Goal: Check status: Check status

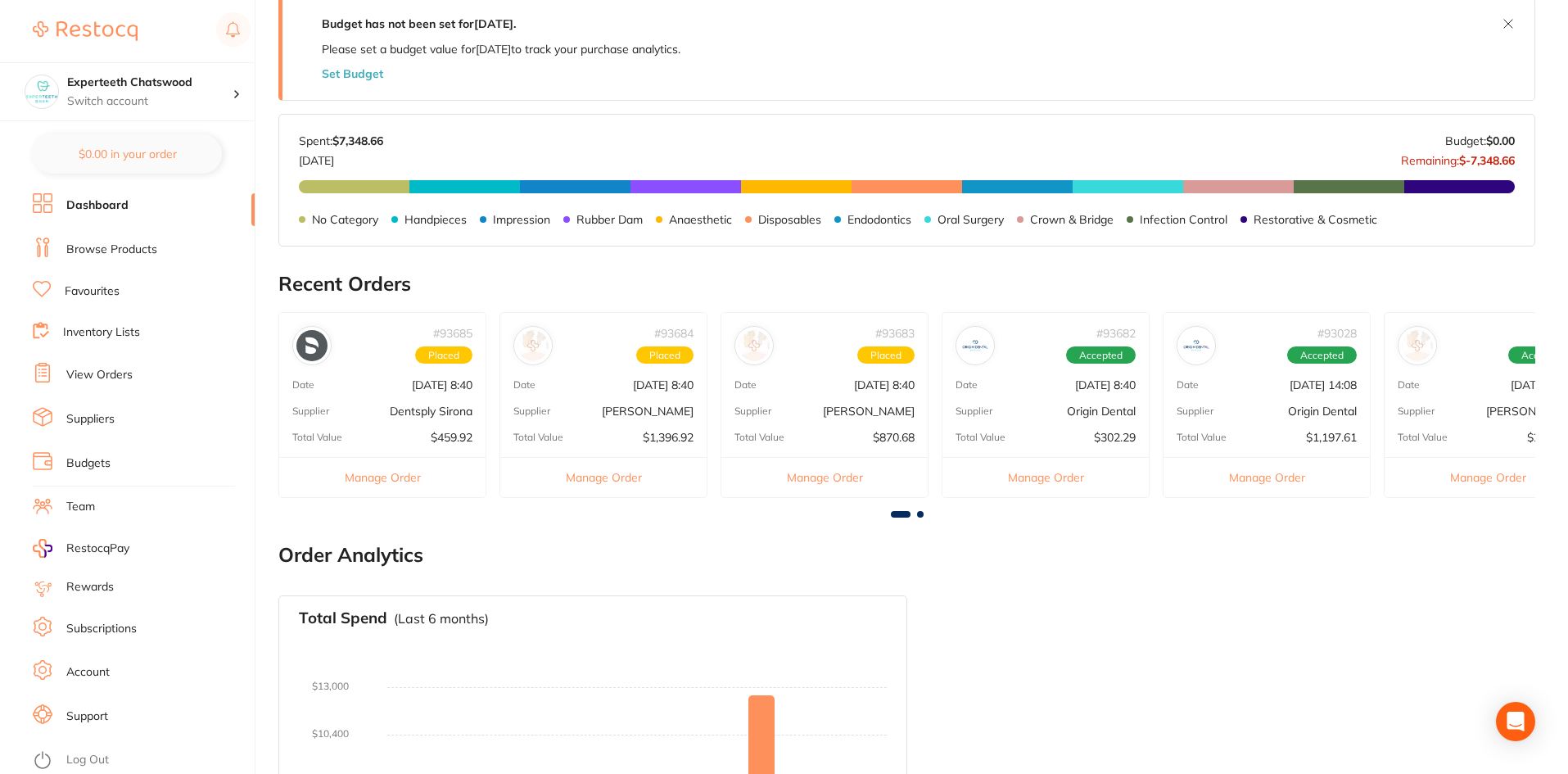
scroll to position [328, 0]
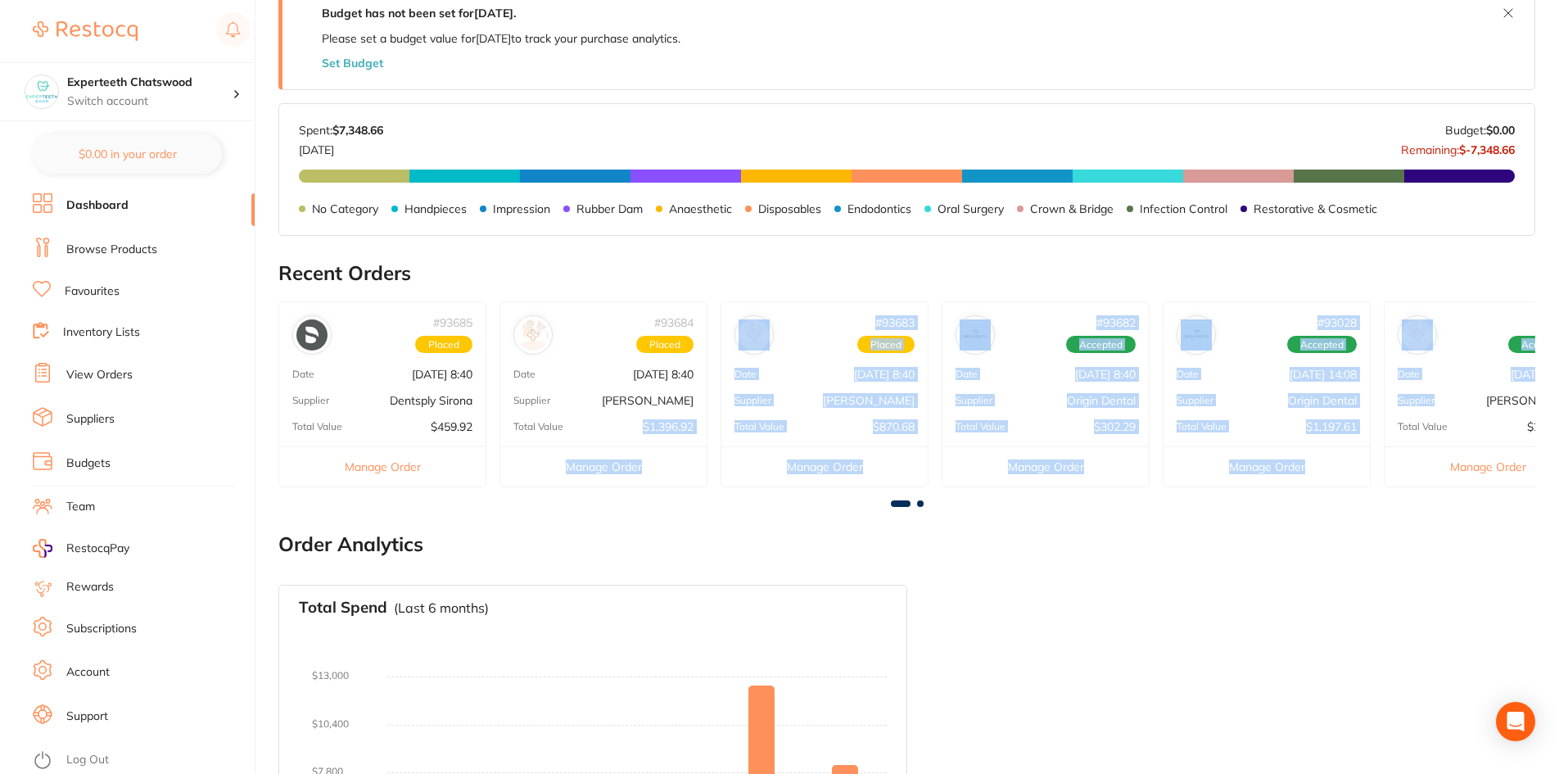
drag, startPoint x: 1383, startPoint y: 412, endPoint x: 416, endPoint y: 520, distance: 973.0
click at [635, 430] on div "# 93685 Placed Date [DATE] 8:40 Supplier Dentsply Sirona Total Value $459.92 Ma…" at bounding box center [906, 400] width 1257 height 199
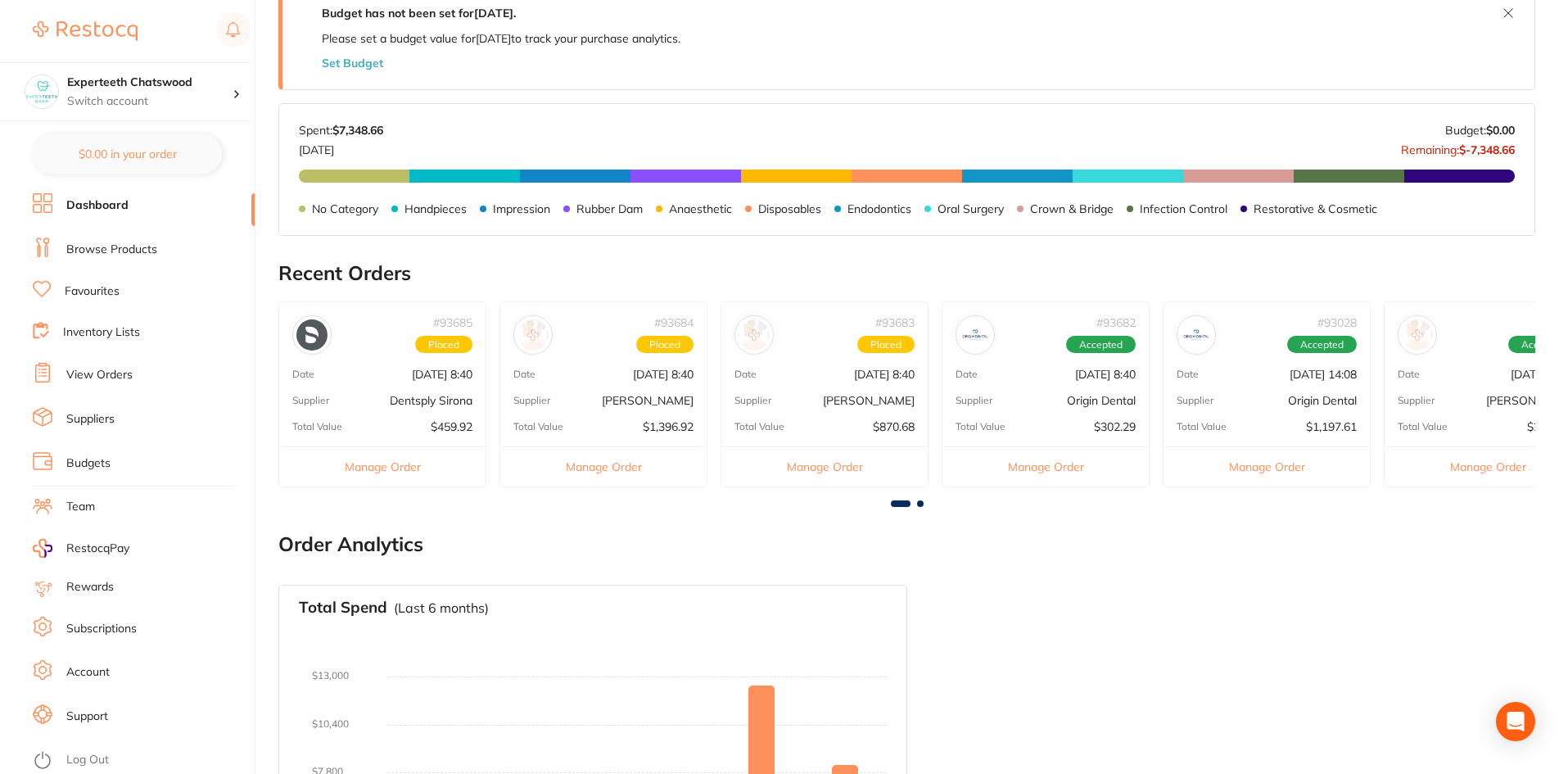
click at [109, 200] on link "Dashboard" at bounding box center [97, 206] width 62 height 17
drag, startPoint x: 902, startPoint y: 505, endPoint x: 928, endPoint y: 504, distance: 26.0
click at [928, 504] on div at bounding box center [906, 503] width 1257 height 6
click at [924, 502] on div at bounding box center [906, 503] width 1257 height 6
click at [917, 501] on span at bounding box center [920, 503] width 6 height 6
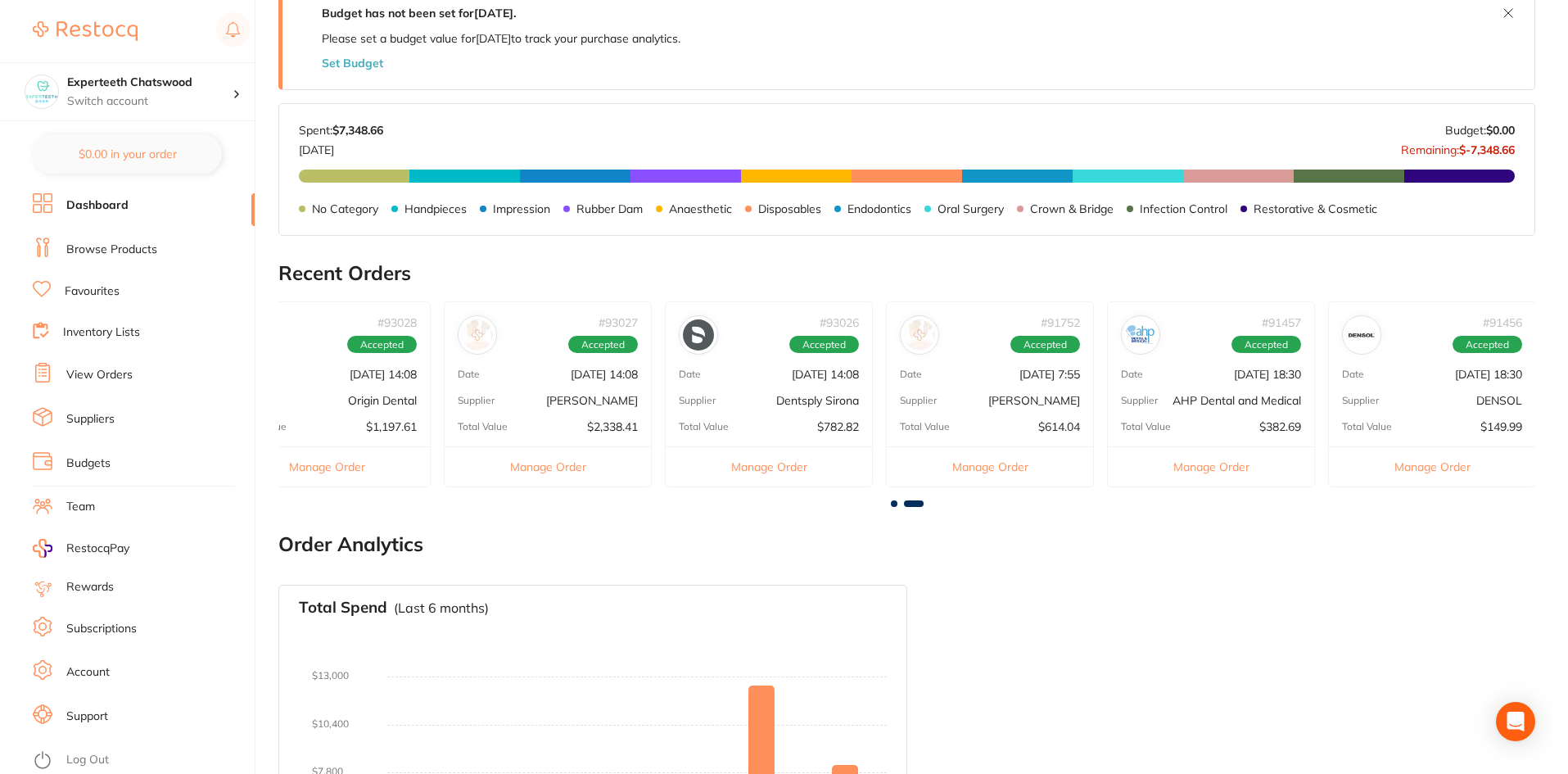
scroll to position [0, 941]
click at [928, 503] on div at bounding box center [906, 503] width 1257 height 6
drag, startPoint x: 912, startPoint y: 503, endPoint x: 979, endPoint y: 503, distance: 67.0
click at [979, 503] on div at bounding box center [906, 503] width 1257 height 6
click at [904, 503] on span at bounding box center [913, 503] width 19 height 6
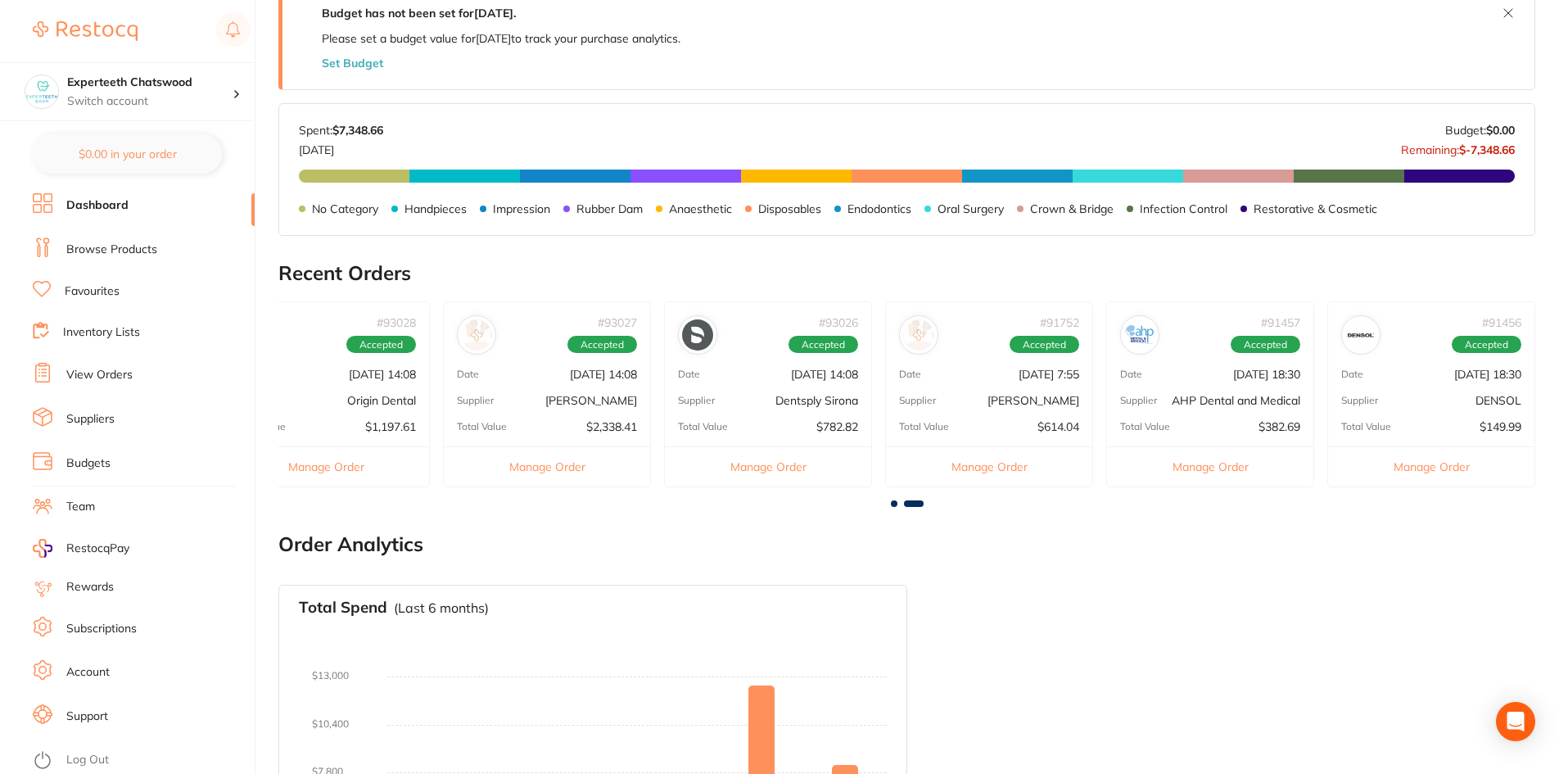
click at [936, 503] on div at bounding box center [906, 503] width 1257 height 6
click at [930, 503] on div at bounding box center [906, 503] width 1257 height 6
click at [924, 503] on div at bounding box center [906, 503] width 1257 height 6
